Goal: Transaction & Acquisition: Subscribe to service/newsletter

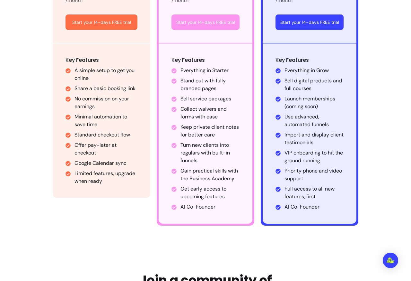
scroll to position [463, 0]
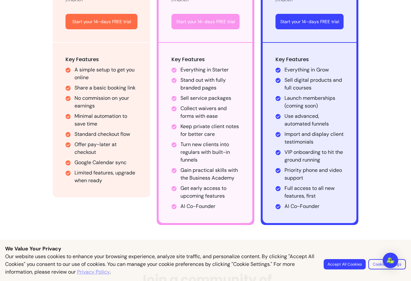
click at [344, 265] on button "Accept All Cookies" at bounding box center [345, 264] width 42 height 10
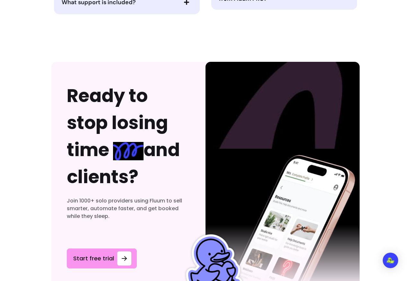
scroll to position [3558, 0]
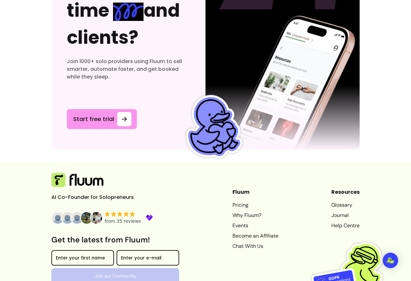
scroll to position [3558, 0]
